Goal: Information Seeking & Learning: Learn about a topic

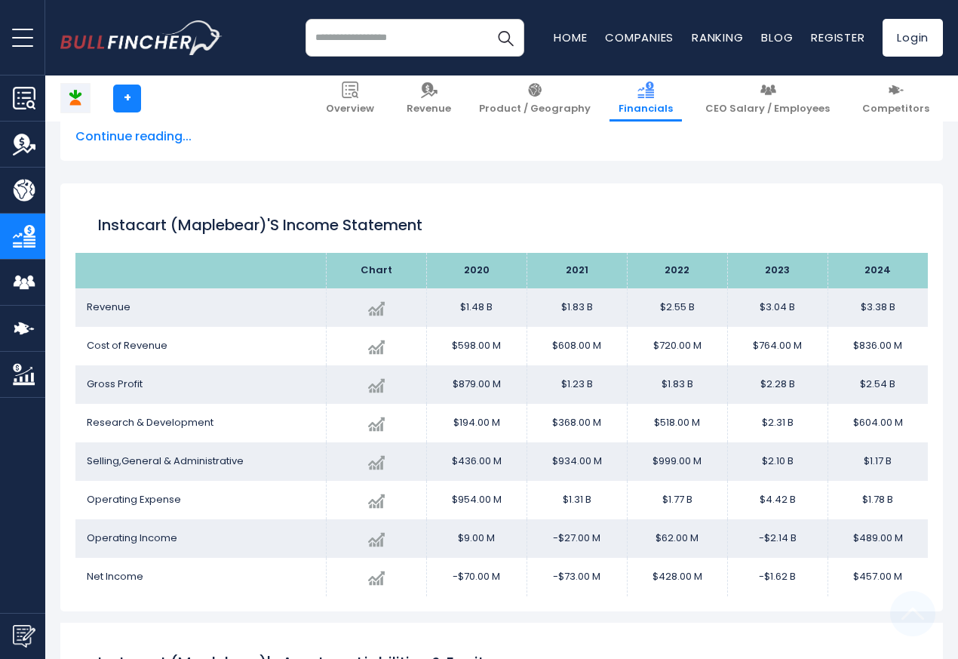
scroll to position [817, 0]
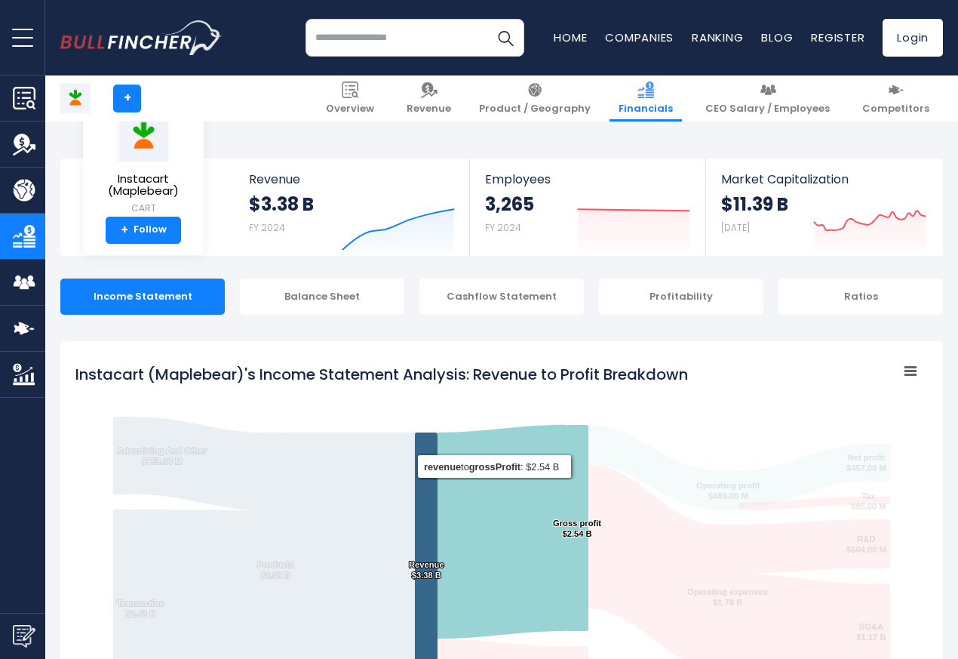
scroll to position [817, 0]
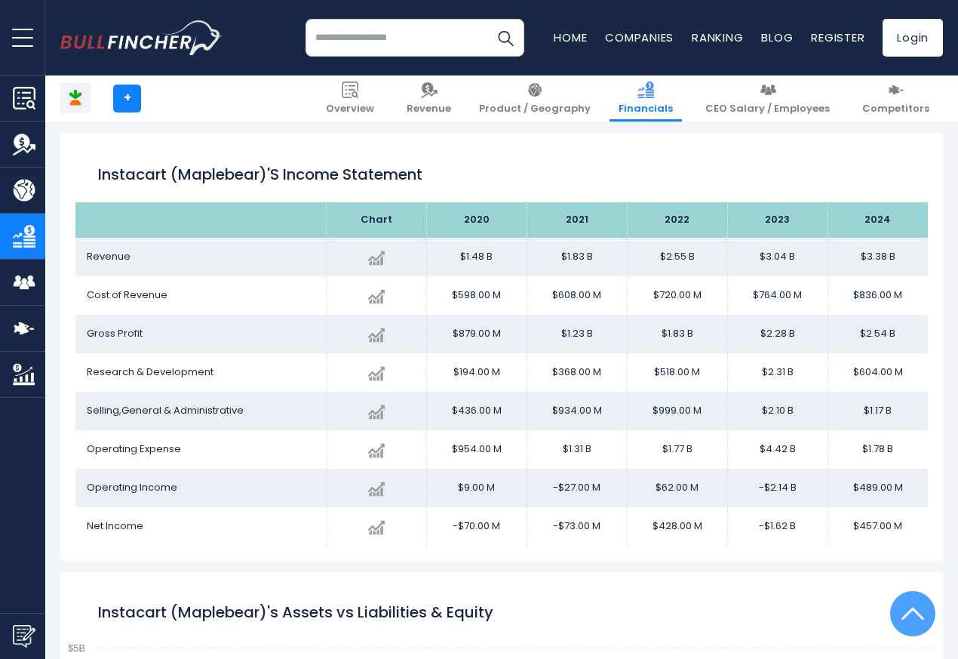
scroll to position [817, 0]
